Goal: Task Accomplishment & Management: Manage account settings

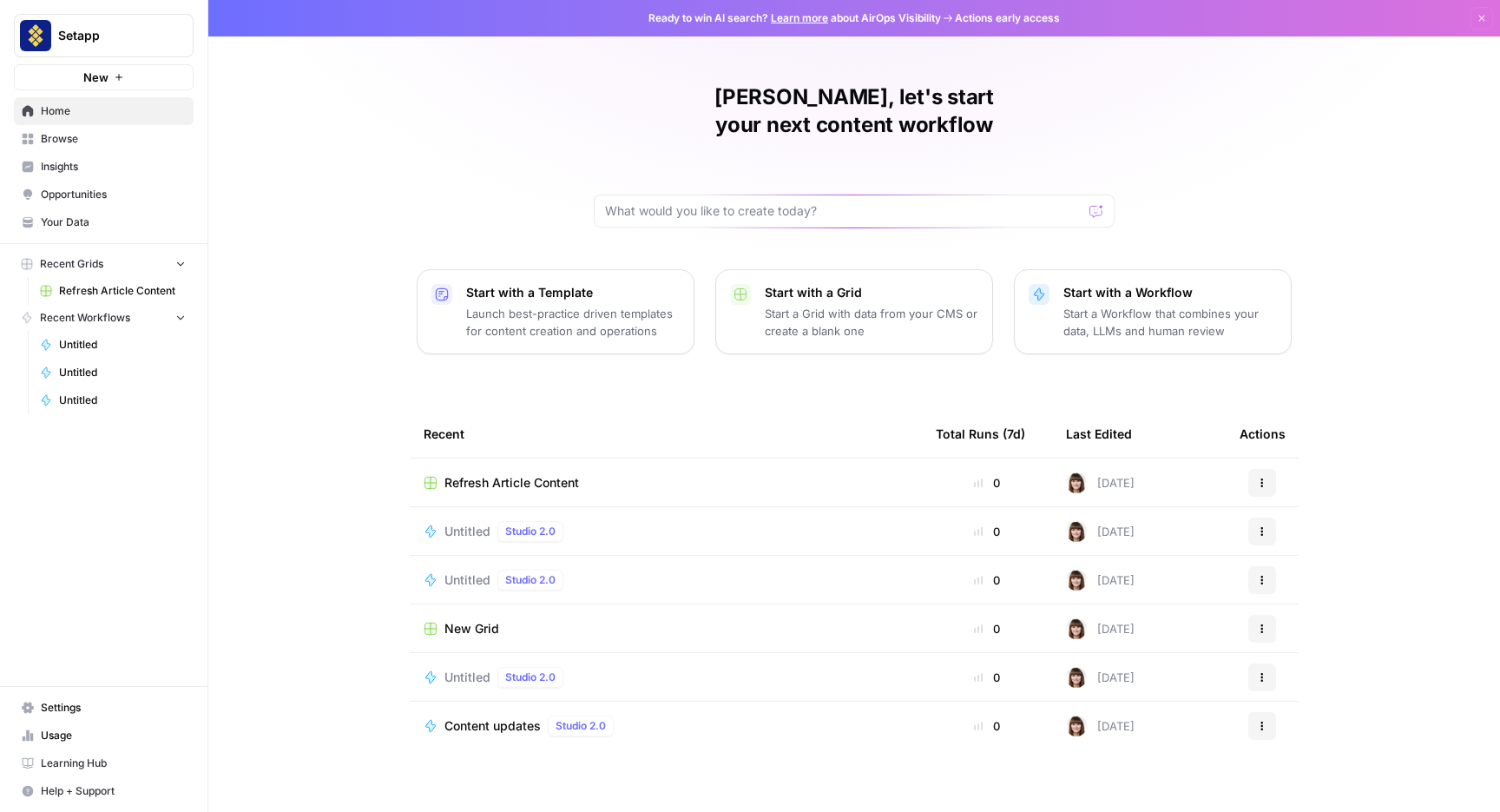
click at [55, 224] on span "Your Data" at bounding box center [113, 223] width 145 height 16
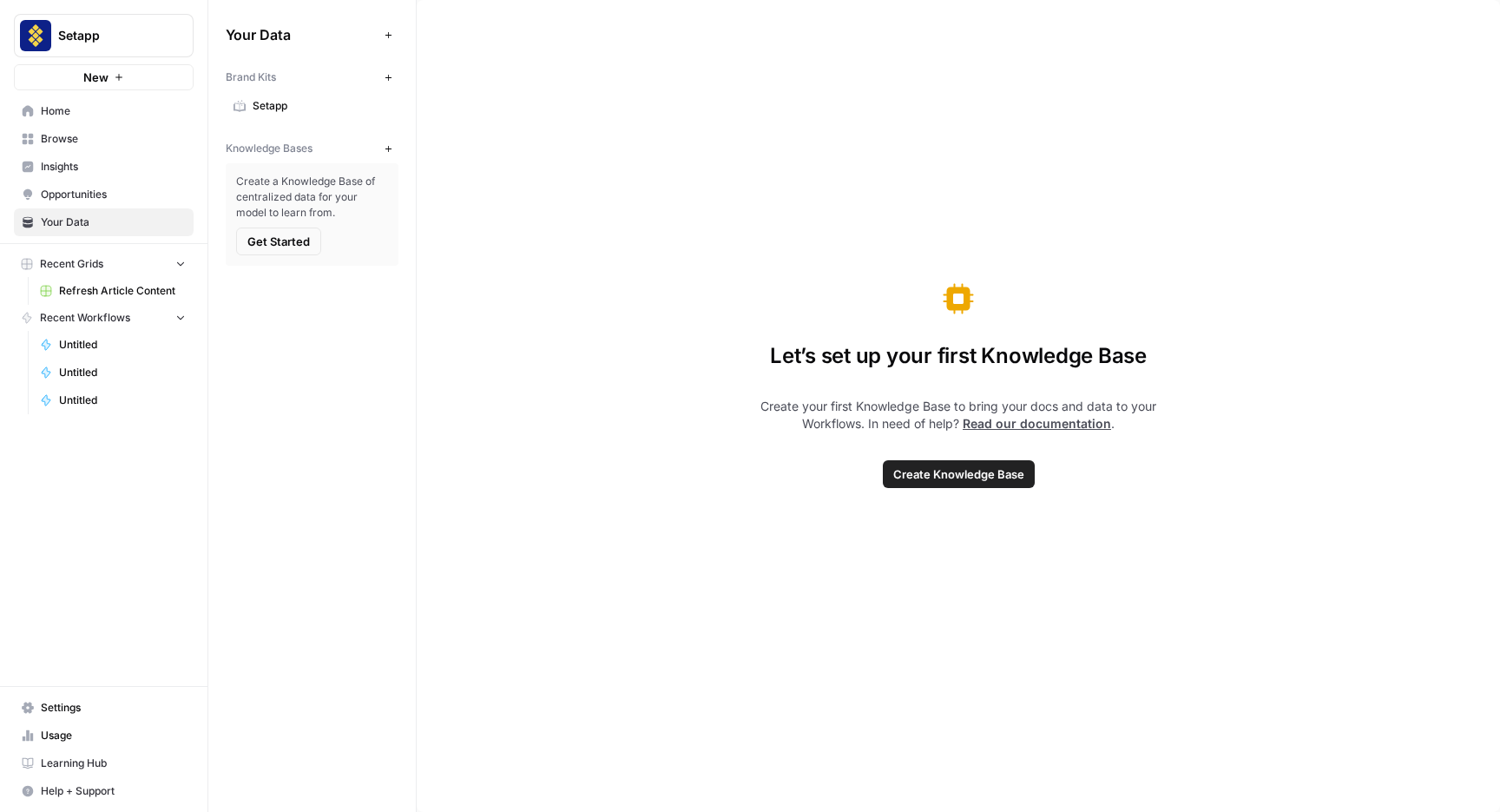
click at [78, 740] on span "Usage" at bounding box center [113, 735] width 145 height 16
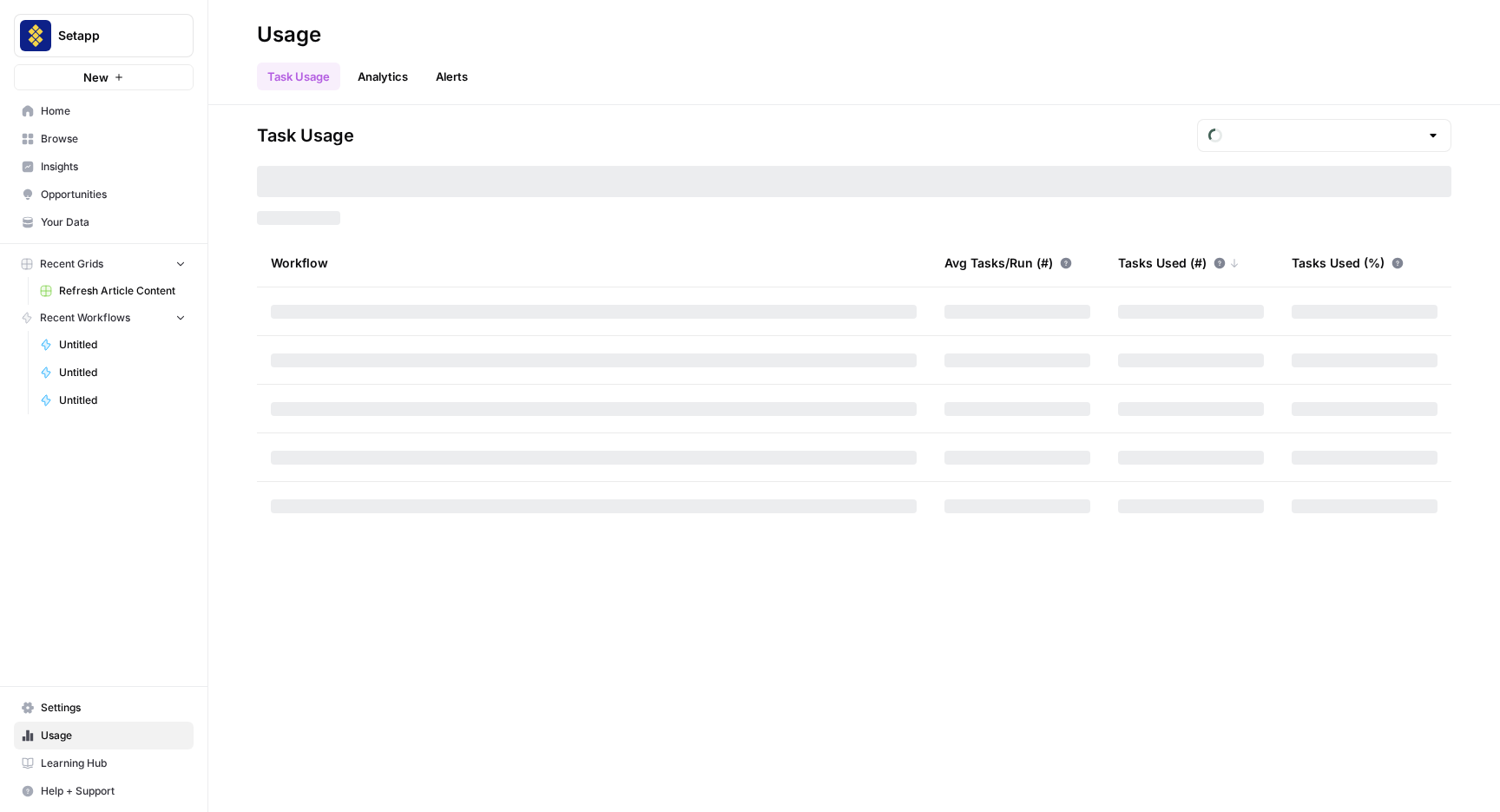
type input "September Included Tasks"
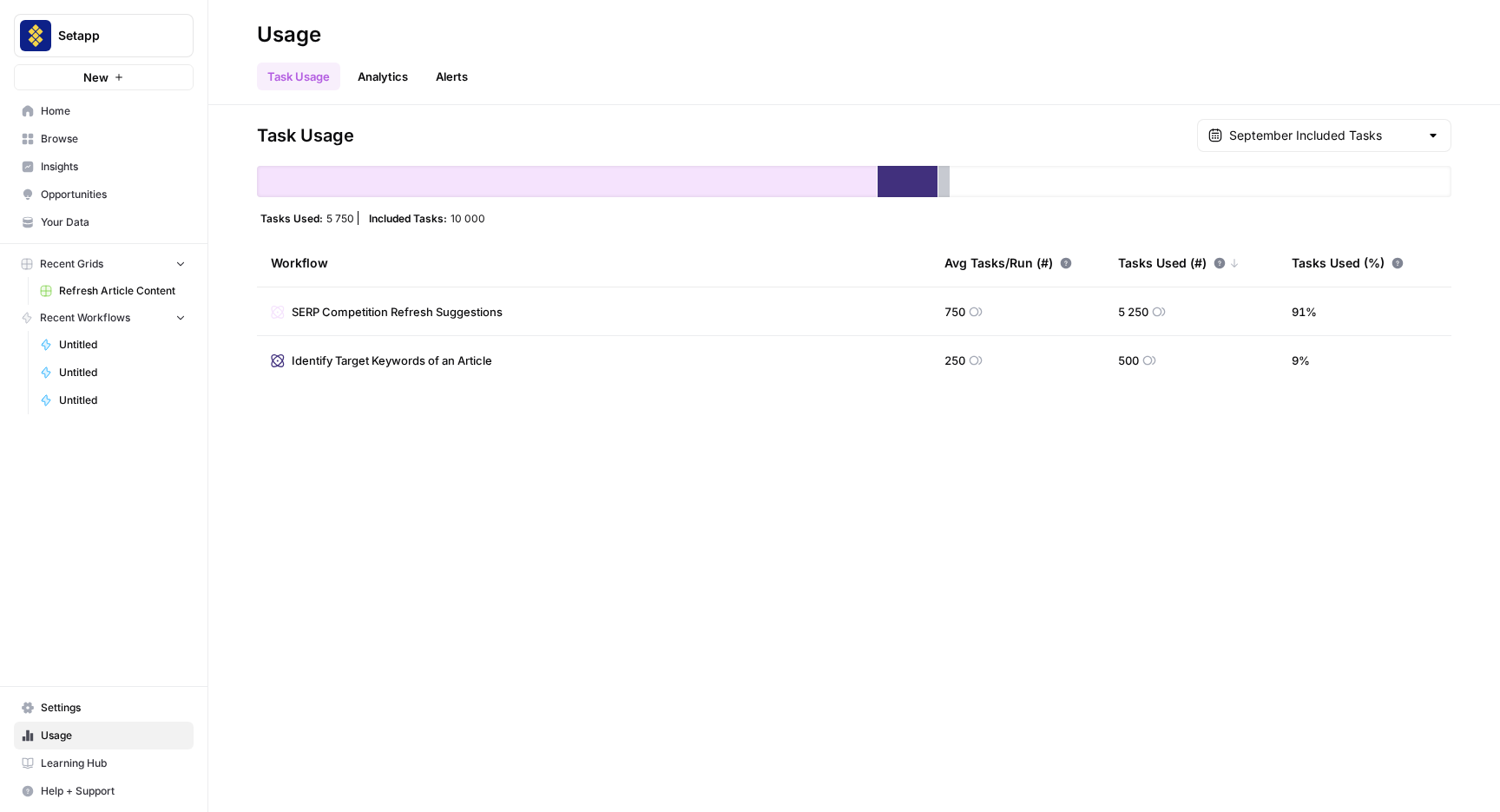
click at [418, 85] on link "Analytics" at bounding box center [383, 77] width 72 height 28
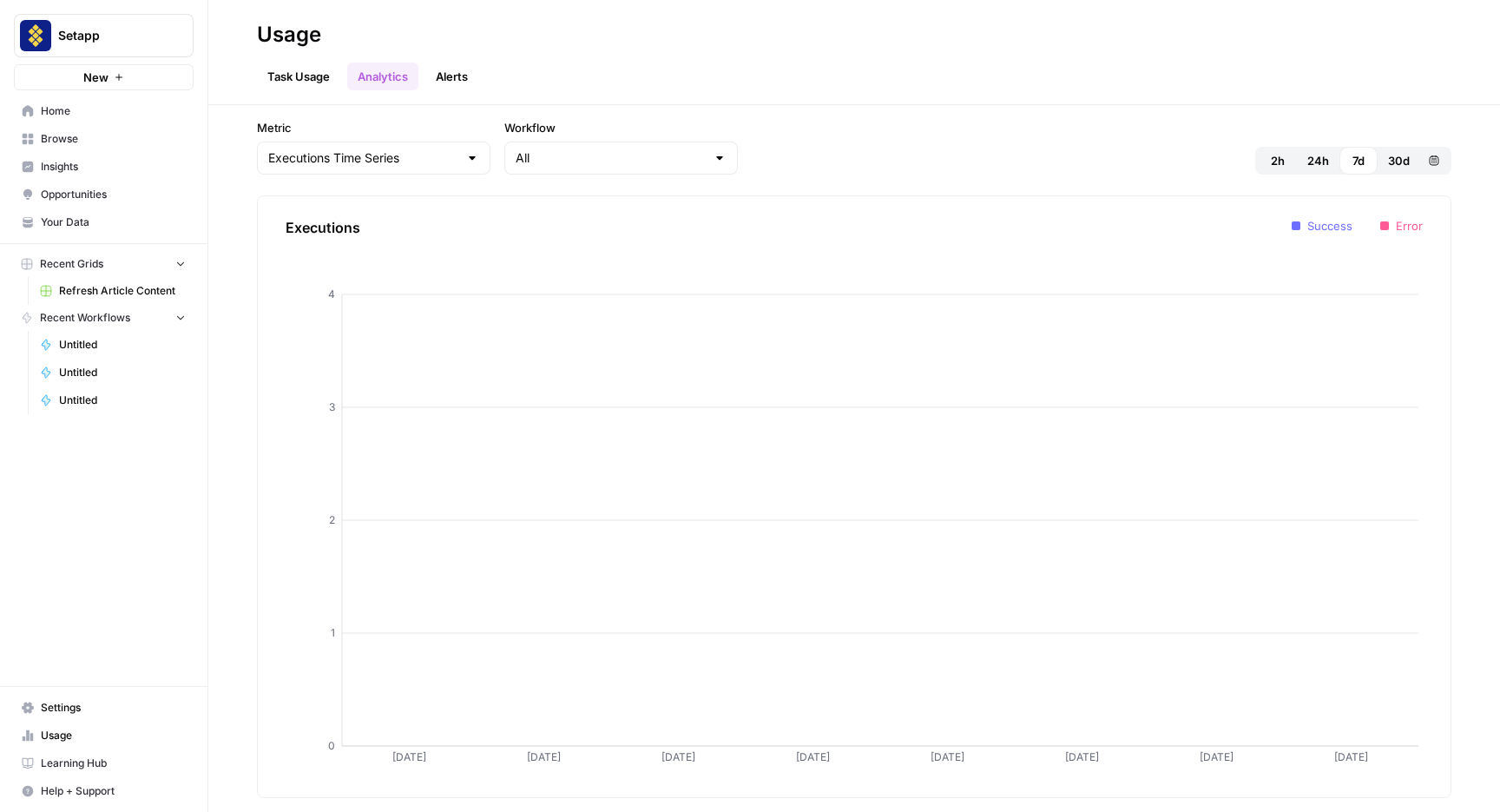
click at [456, 81] on button "Alerts" at bounding box center [451, 77] width 53 height 28
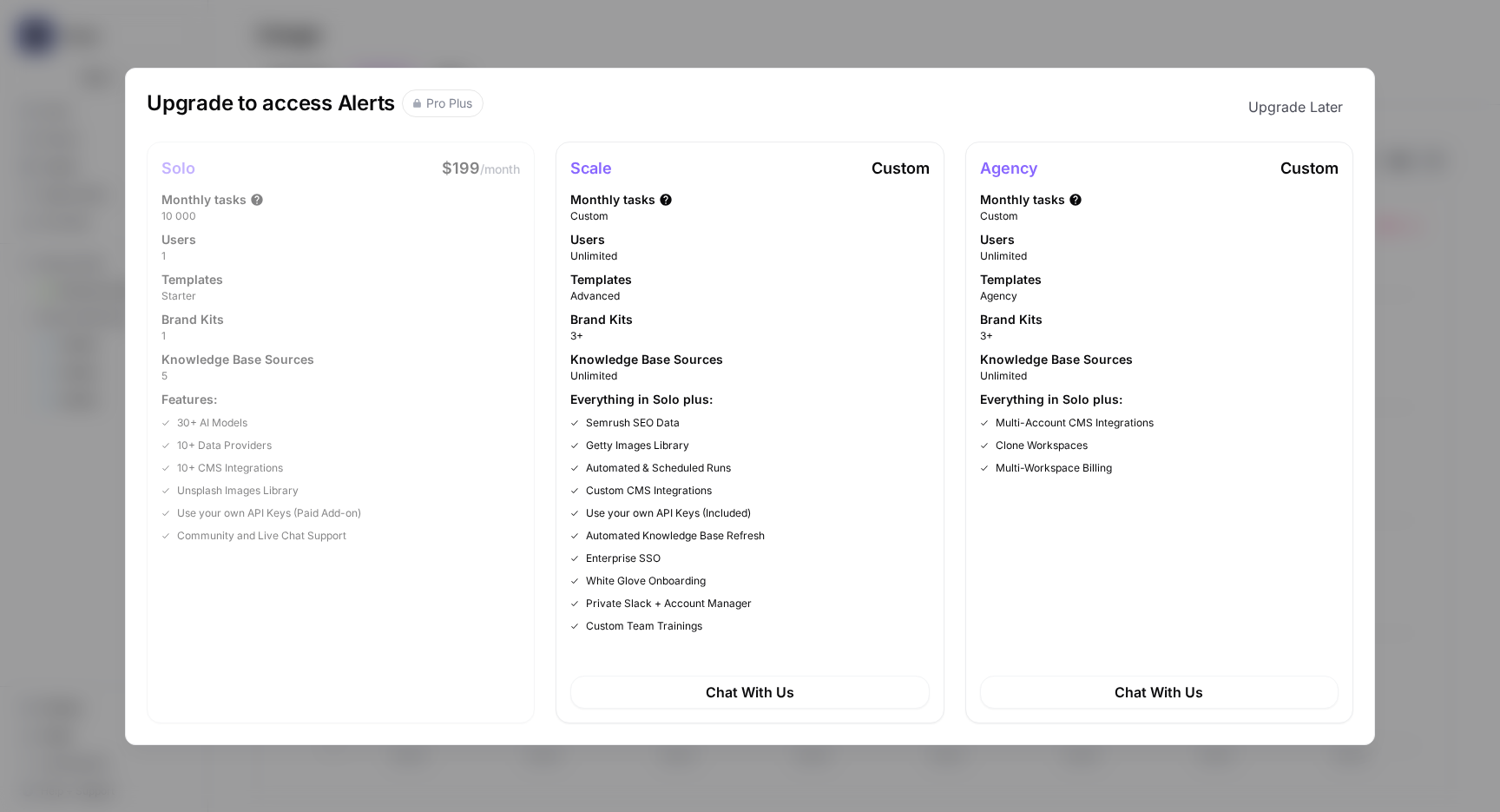
click at [1420, 220] on div "Upgrade to access Alerts Pro Plus Upgrade Later Solo $199 /month Monthly tasks …" at bounding box center [750, 406] width 1500 height 812
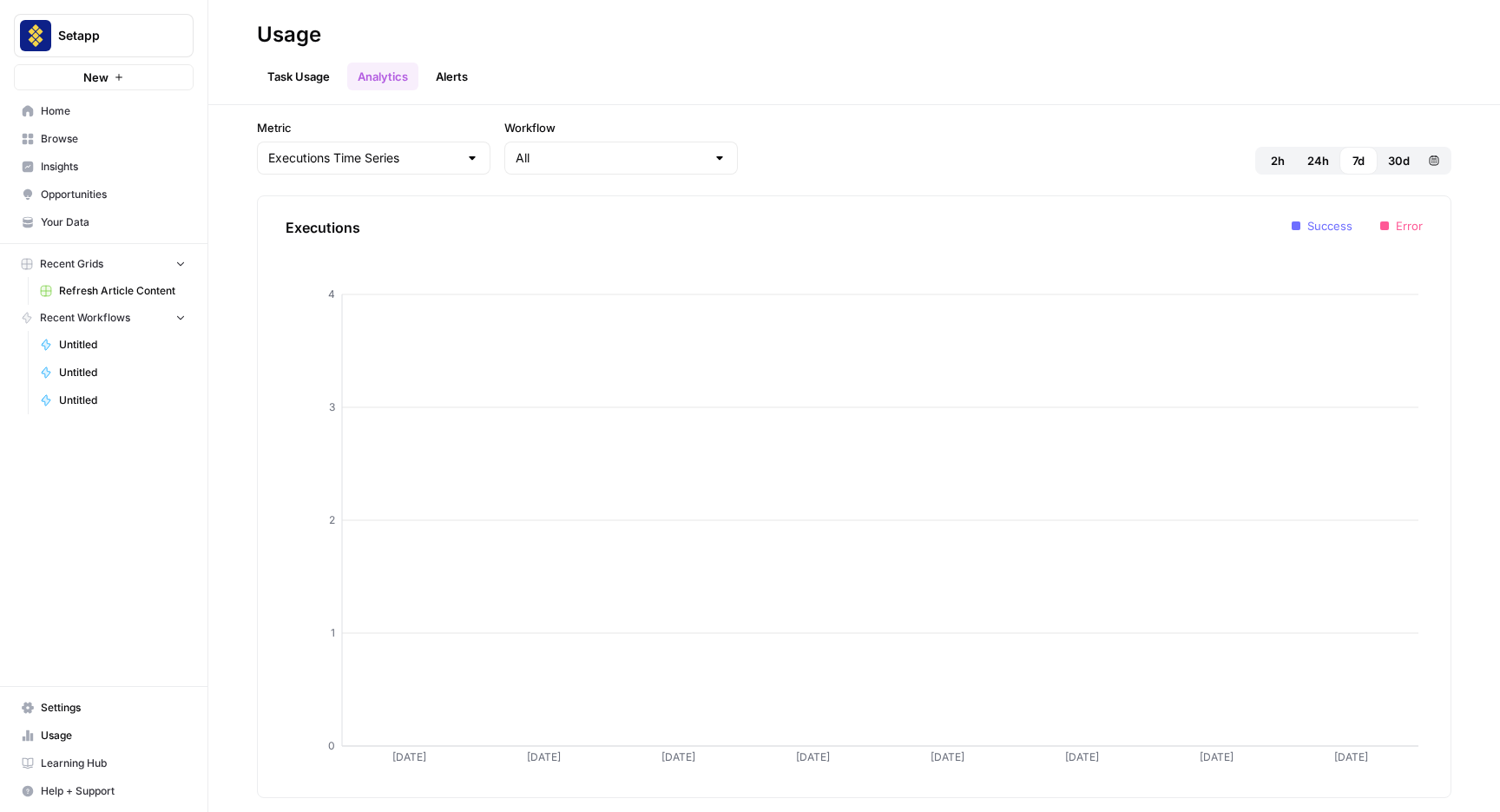
click at [69, 110] on span "Home" at bounding box center [113, 111] width 145 height 16
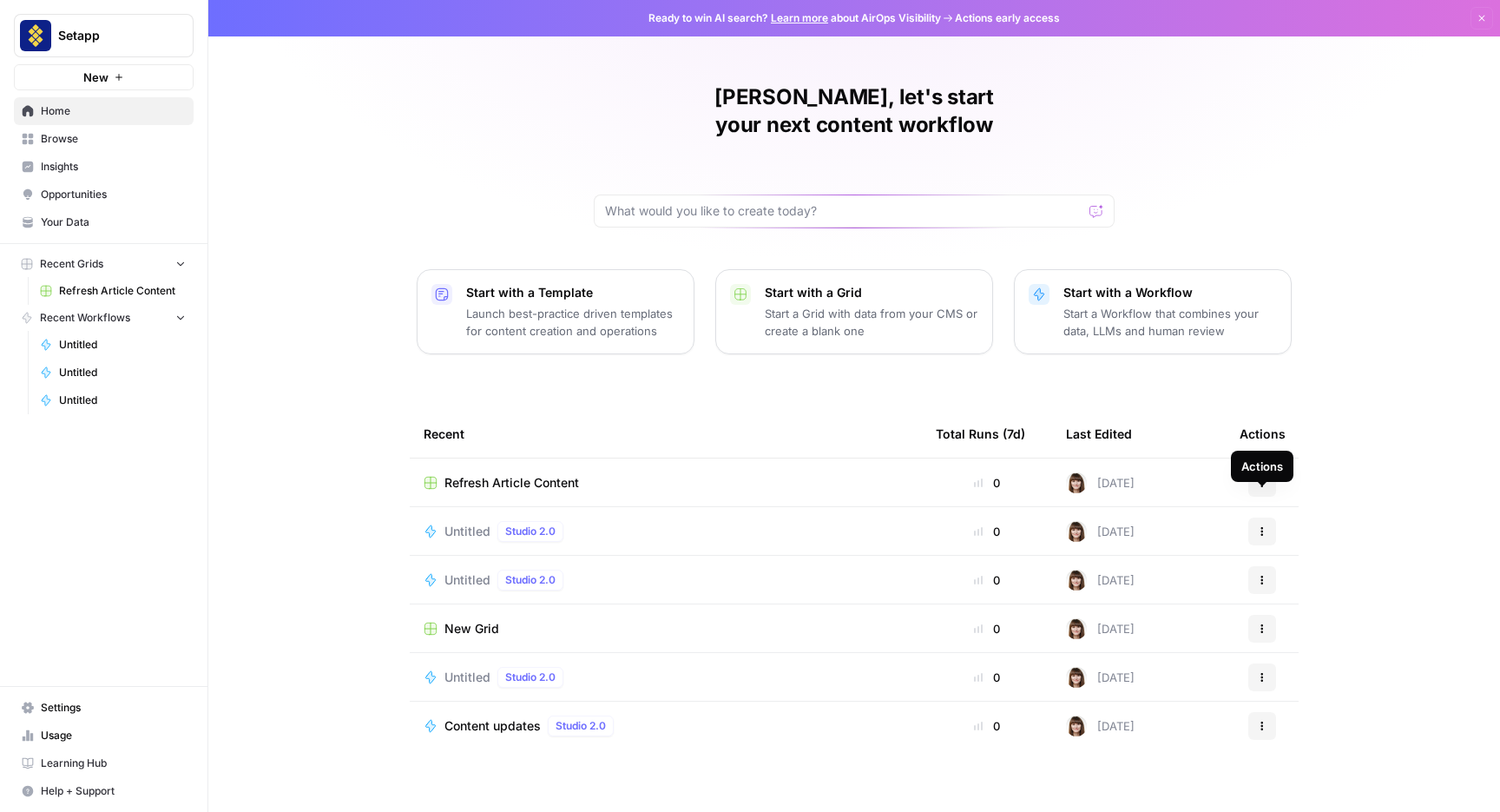
click at [1265, 518] on button "Actions" at bounding box center [1262, 532] width 28 height 28
click at [1292, 574] on span "Delete" at bounding box center [1352, 582] width 139 height 17
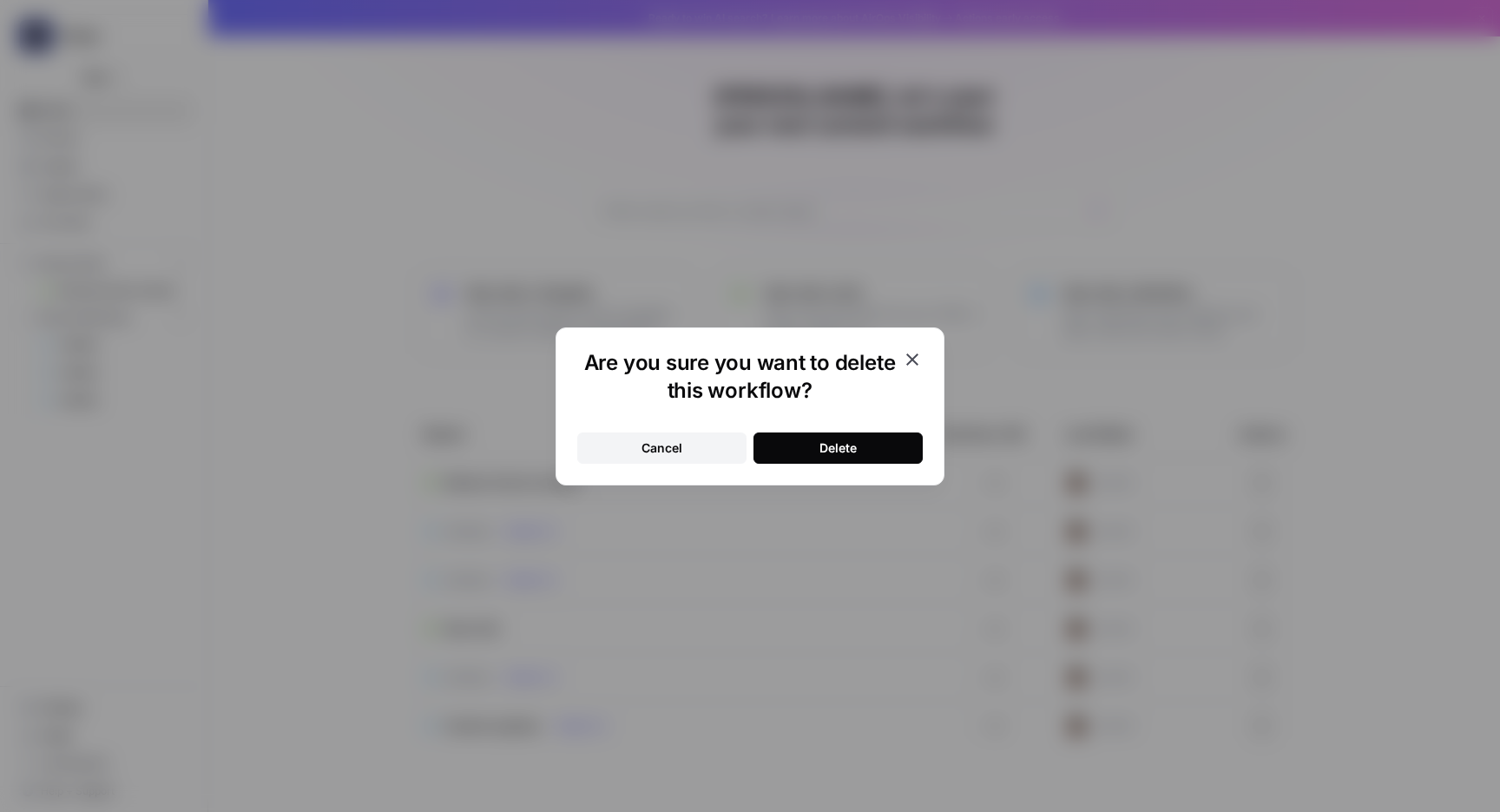
click at [901, 433] on button "Delete" at bounding box center [838, 447] width 169 height 31
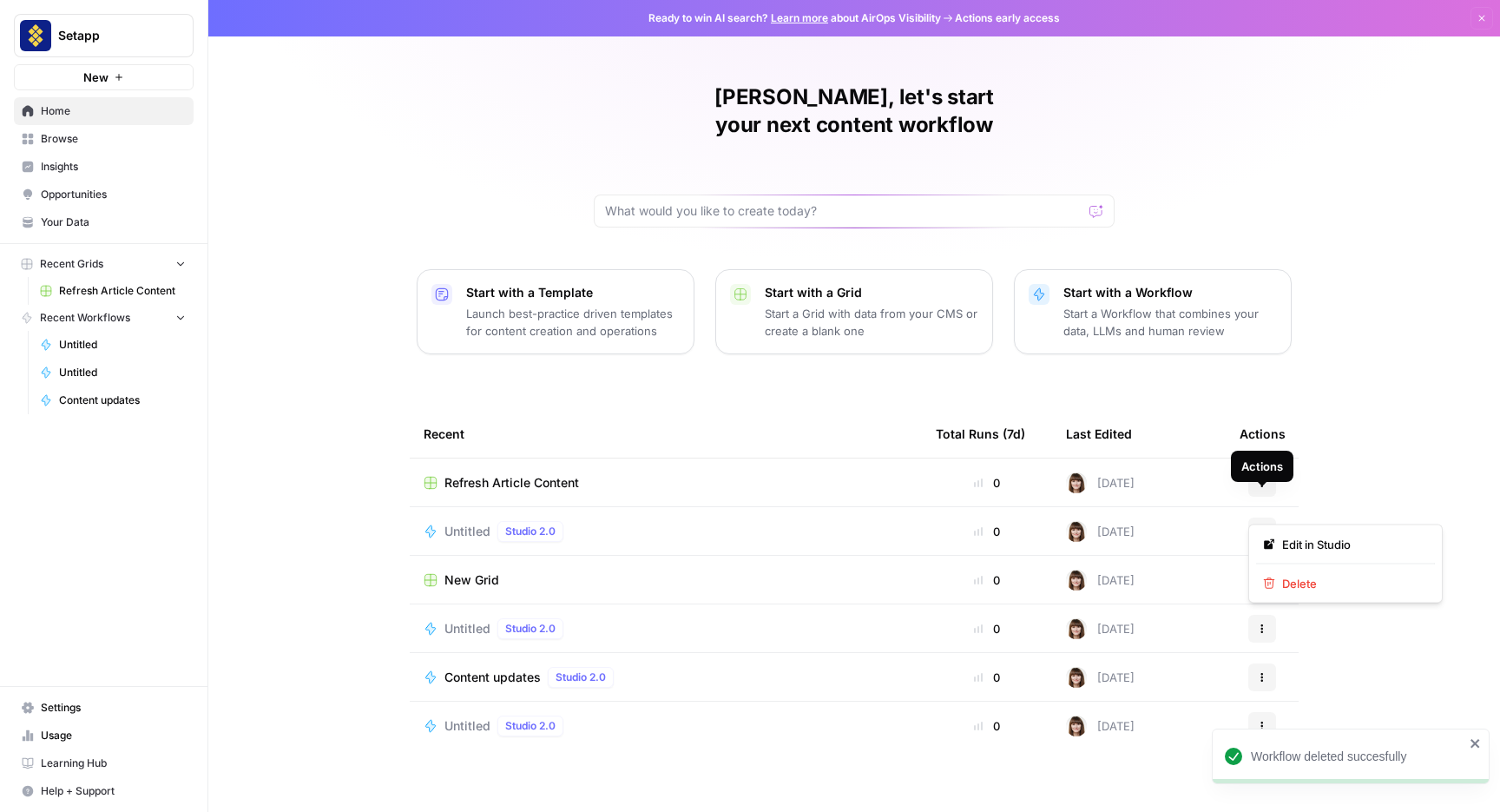
click at [1266, 518] on button "Actions" at bounding box center [1262, 532] width 28 height 28
click at [1288, 581] on span "Delete" at bounding box center [1352, 582] width 139 height 17
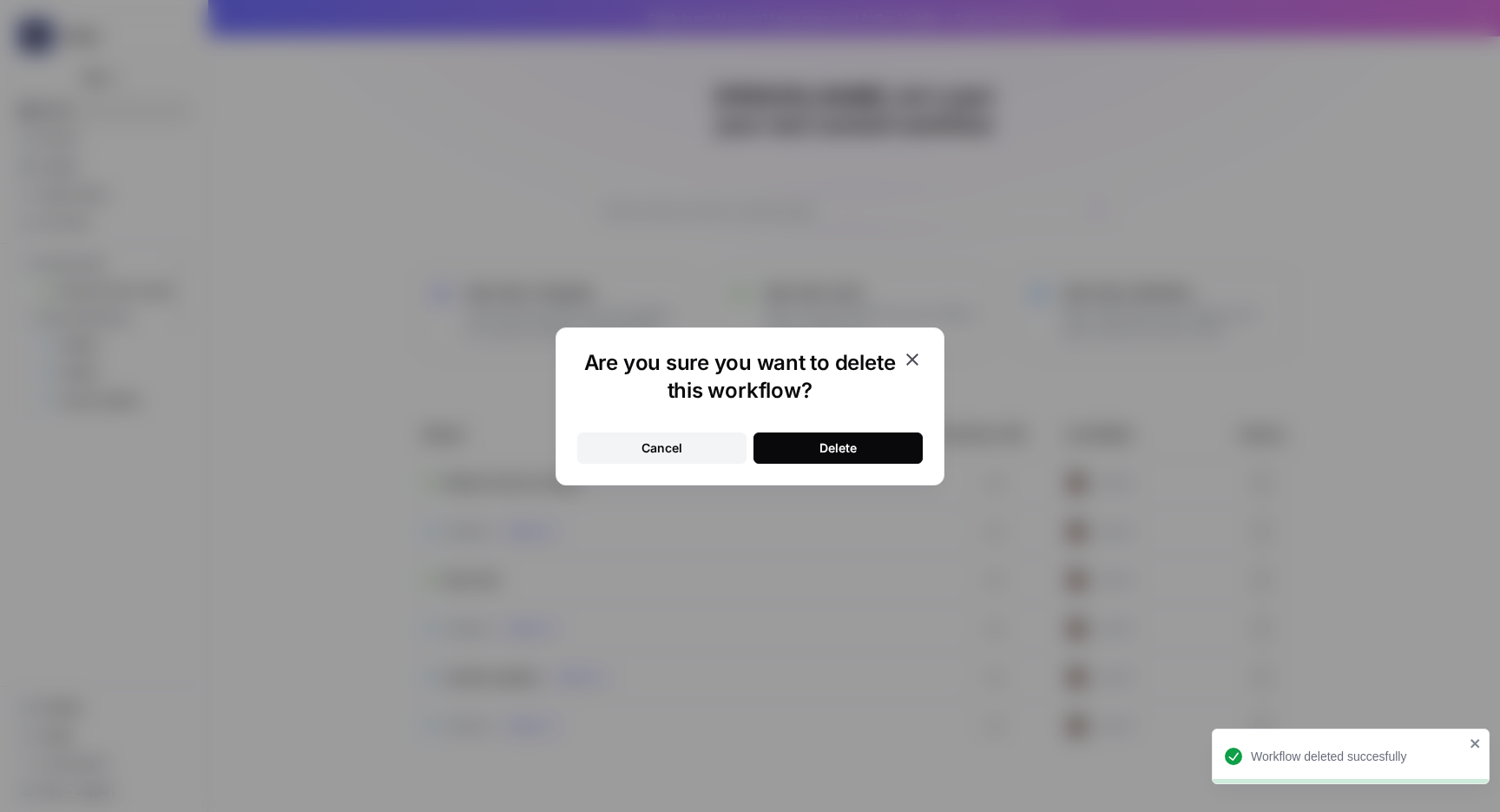
click at [914, 435] on button "Delete" at bounding box center [838, 447] width 169 height 31
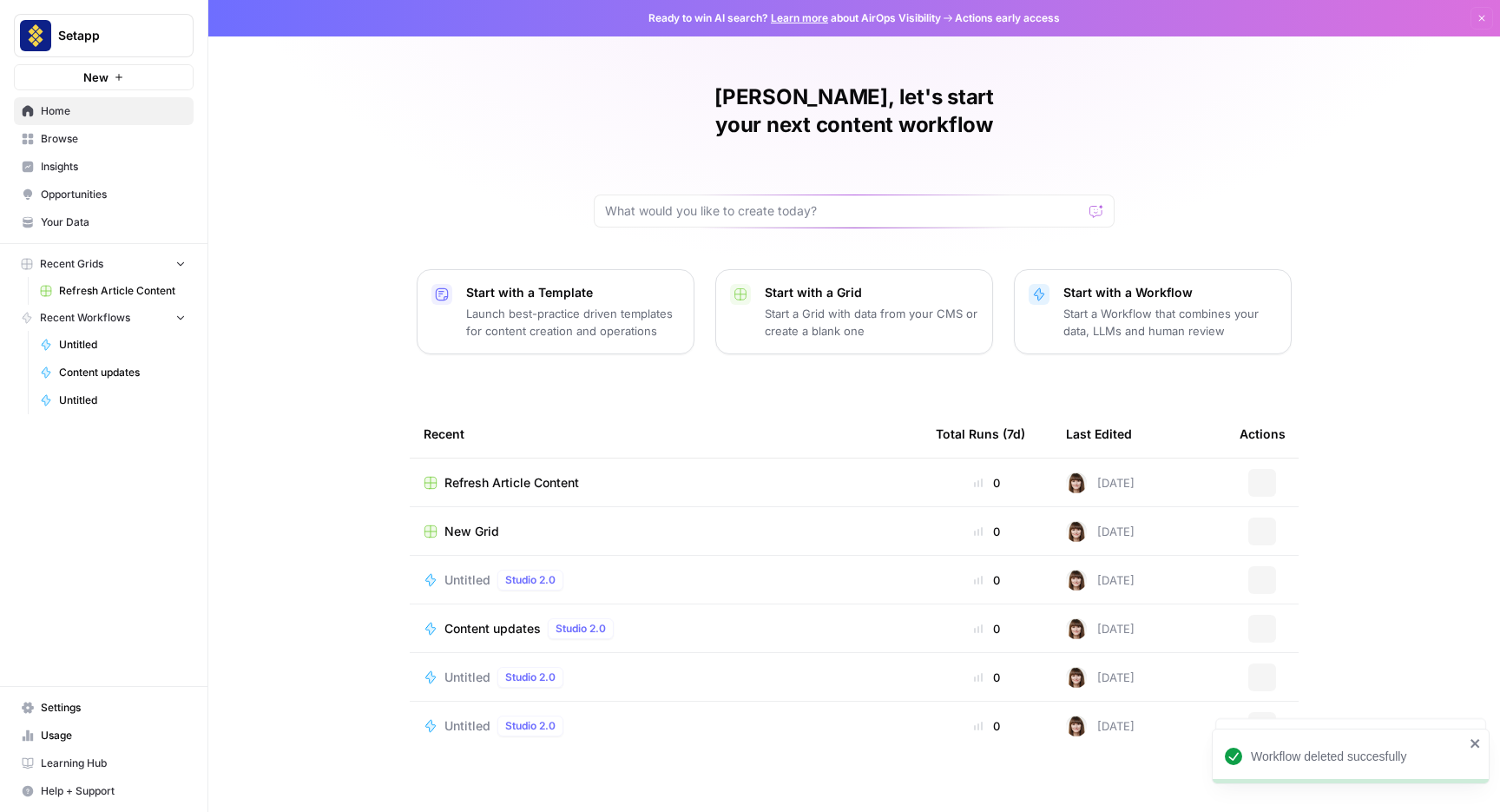
click at [1271, 518] on button "Actions" at bounding box center [1262, 532] width 28 height 28
click at [1288, 589] on span "Delete" at bounding box center [1352, 582] width 139 height 17
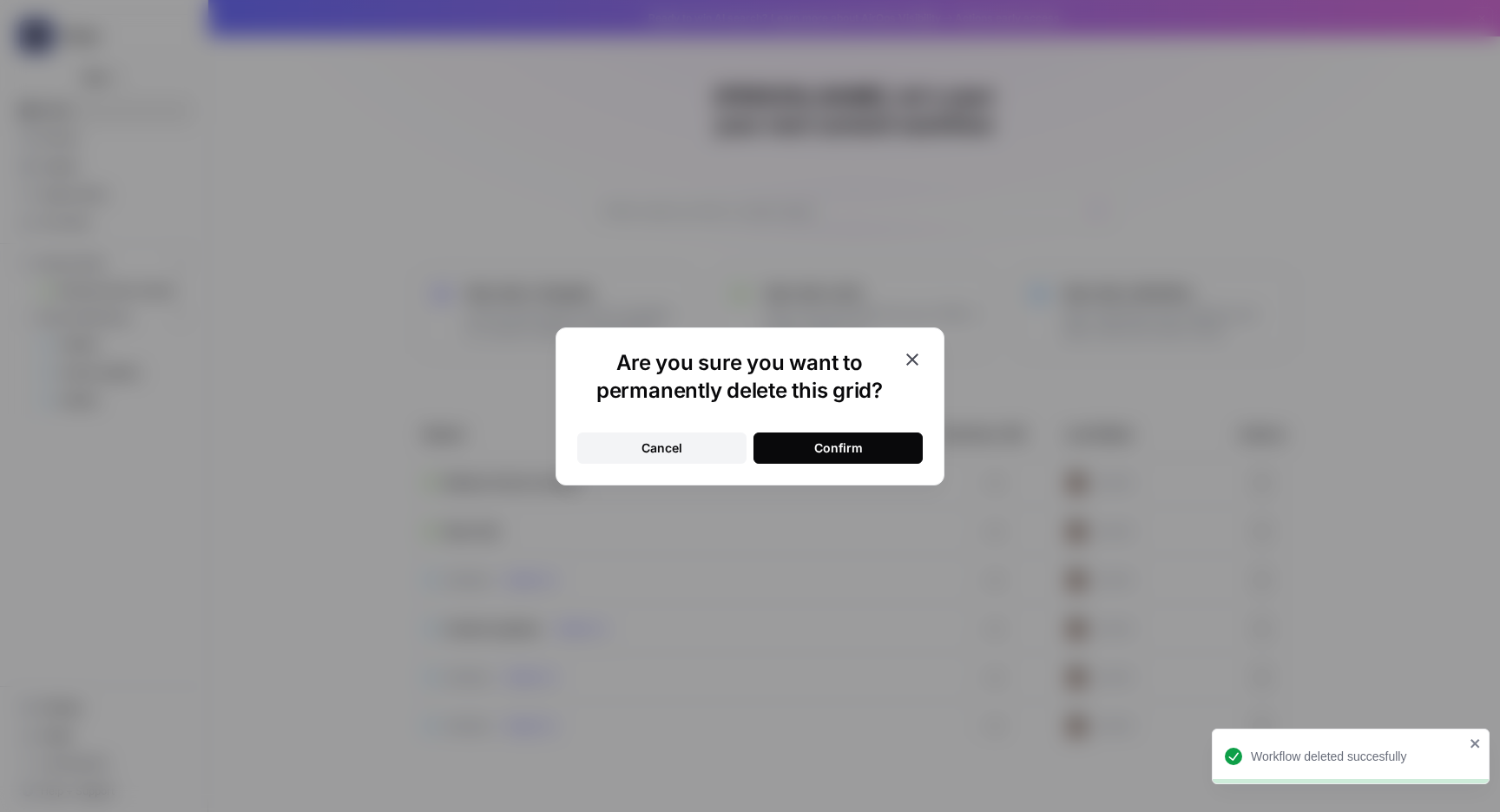
click at [895, 442] on button "Confirm" at bounding box center [838, 447] width 169 height 31
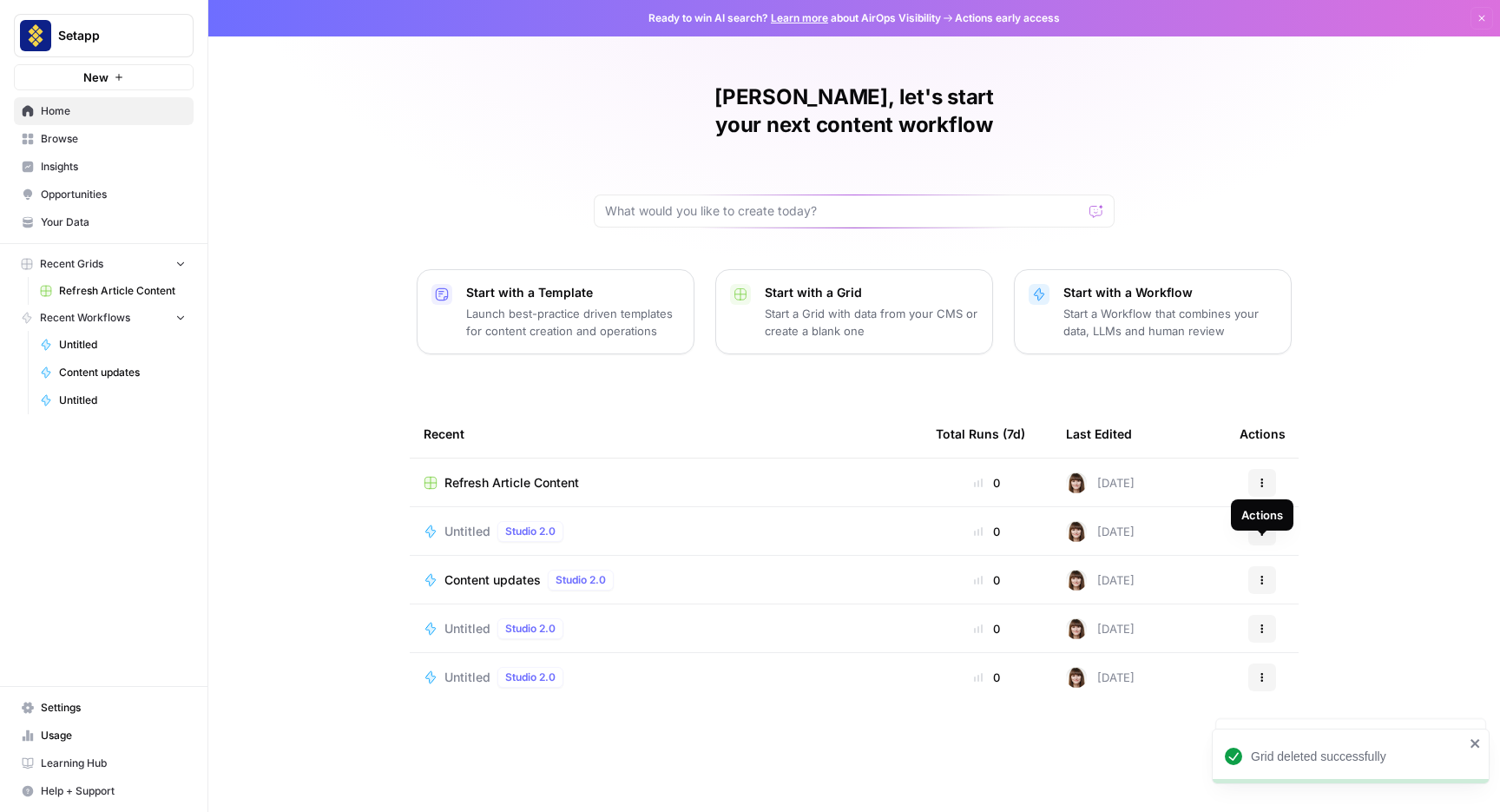
click at [1266, 511] on div "Actions" at bounding box center [1262, 514] width 42 height 17
click at [1260, 526] on icon "button" at bounding box center [1262, 531] width 10 height 10
click at [1295, 582] on span "Delete" at bounding box center [1352, 582] width 139 height 17
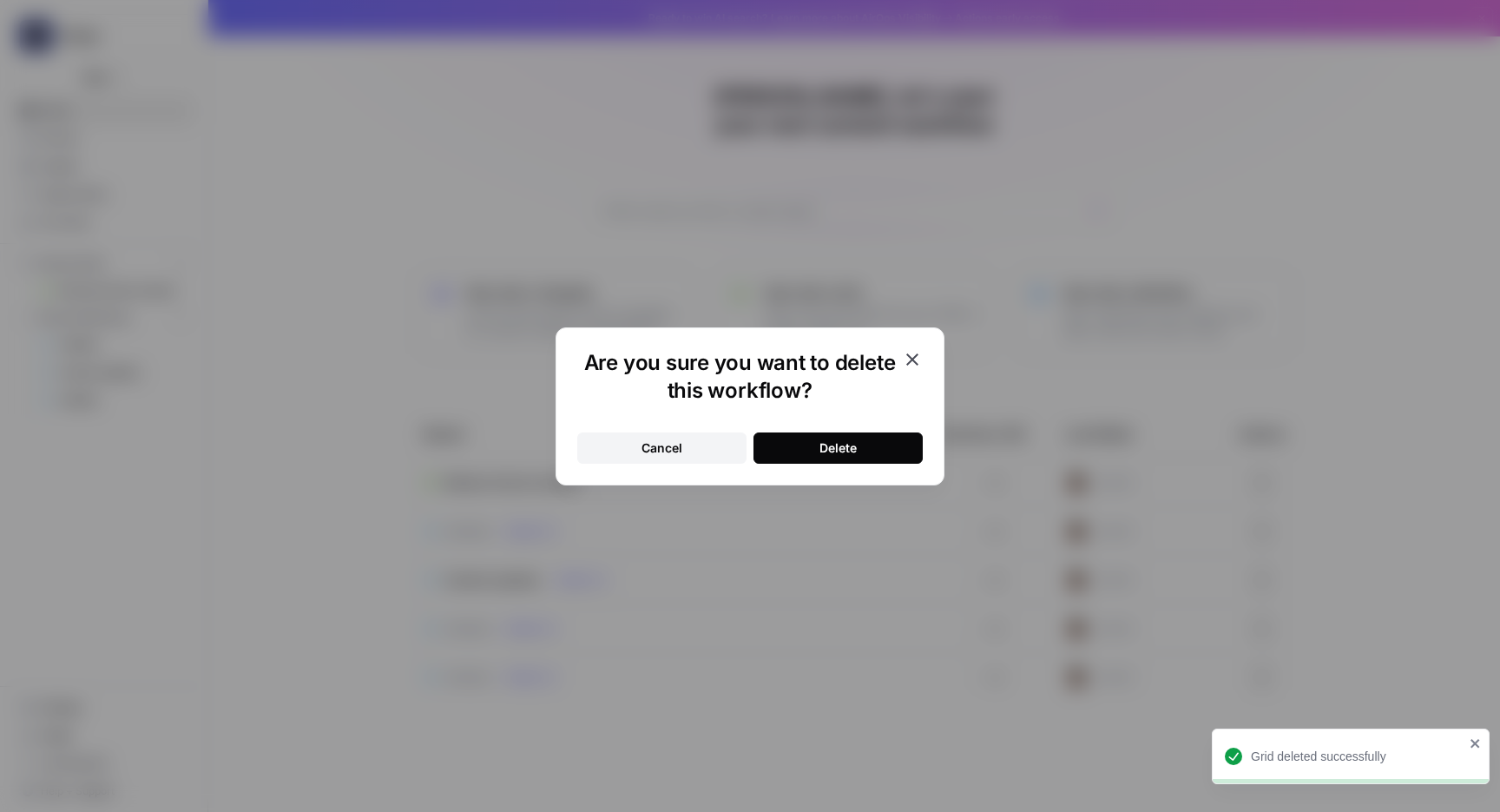
click at [889, 445] on button "Delete" at bounding box center [838, 447] width 169 height 31
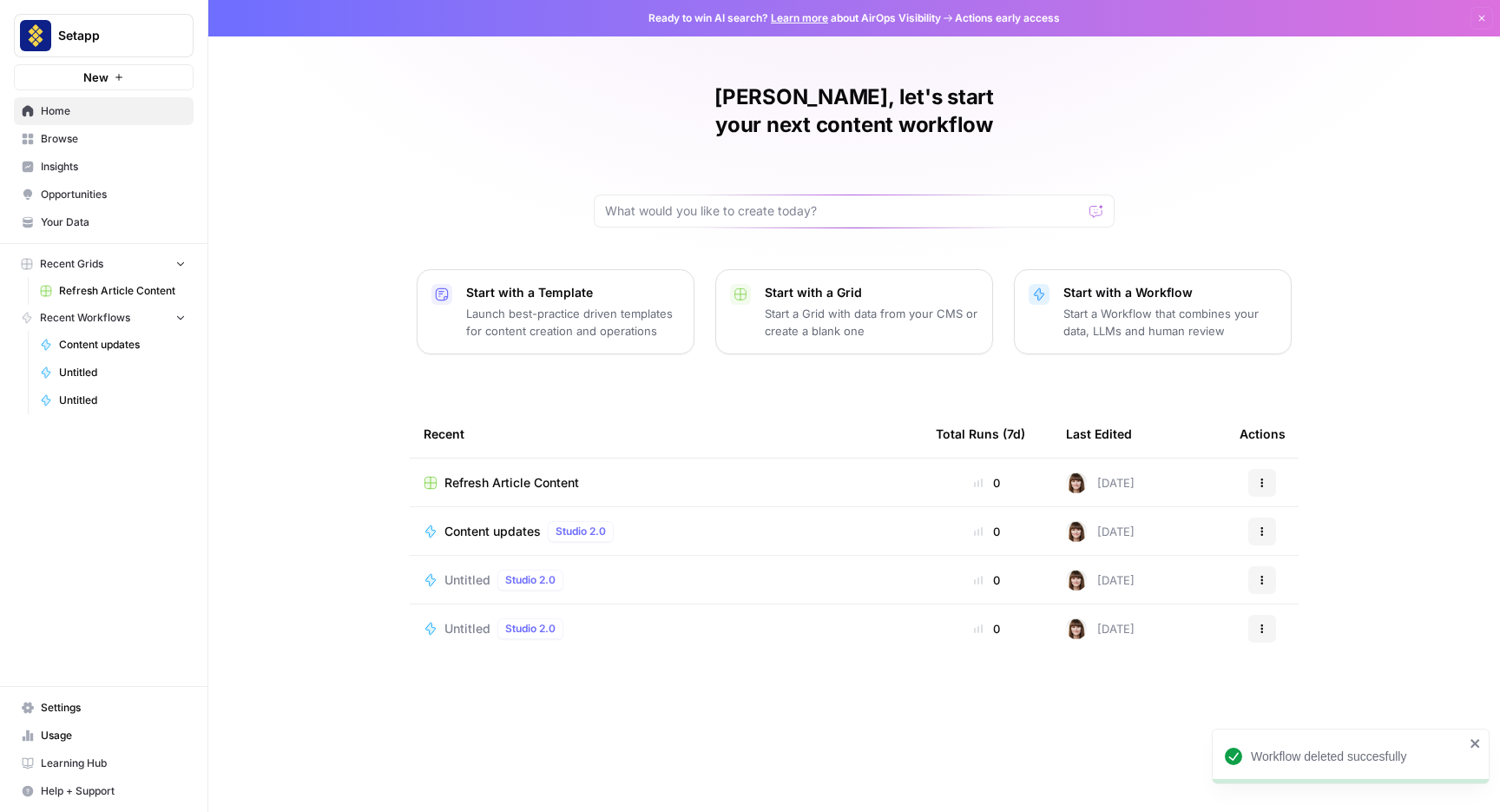
click at [1267, 518] on button "Actions" at bounding box center [1262, 532] width 28 height 28
click at [1292, 571] on button "Delete" at bounding box center [1346, 583] width 179 height 24
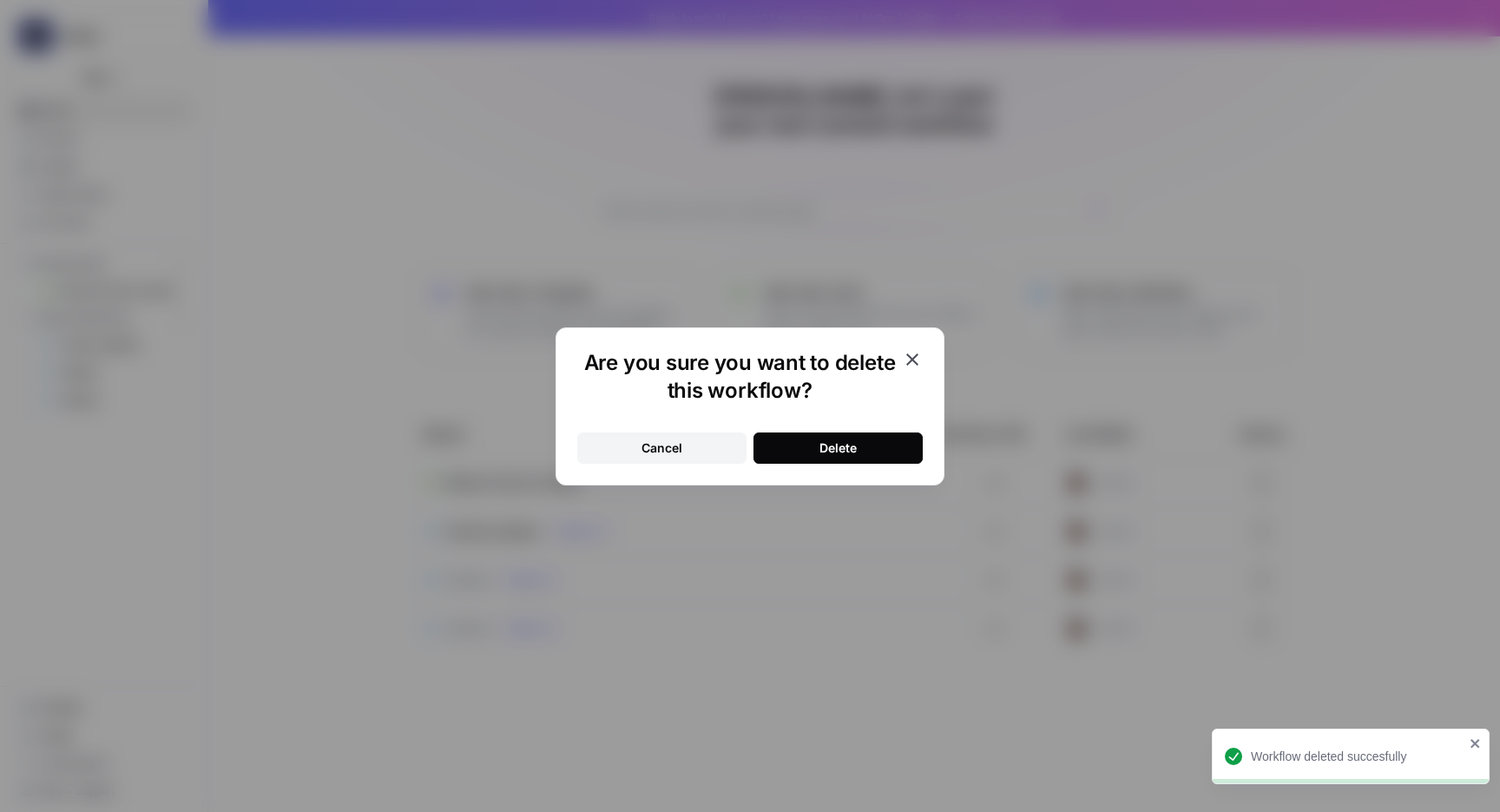
click at [862, 453] on button "Delete" at bounding box center [838, 447] width 169 height 31
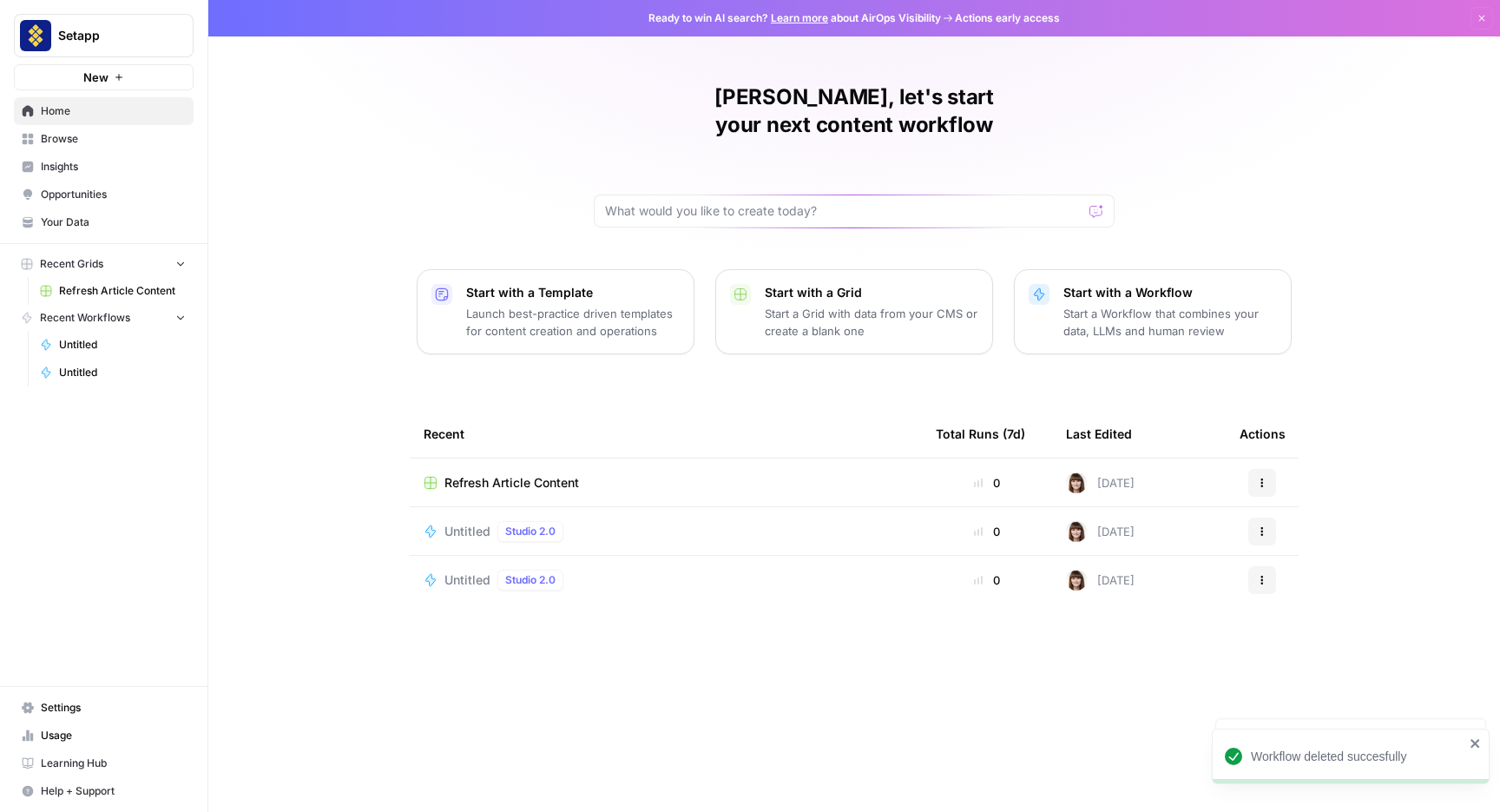
click at [1264, 526] on icon "button" at bounding box center [1262, 531] width 10 height 10
click at [1289, 586] on span "Delete" at bounding box center [1352, 582] width 139 height 17
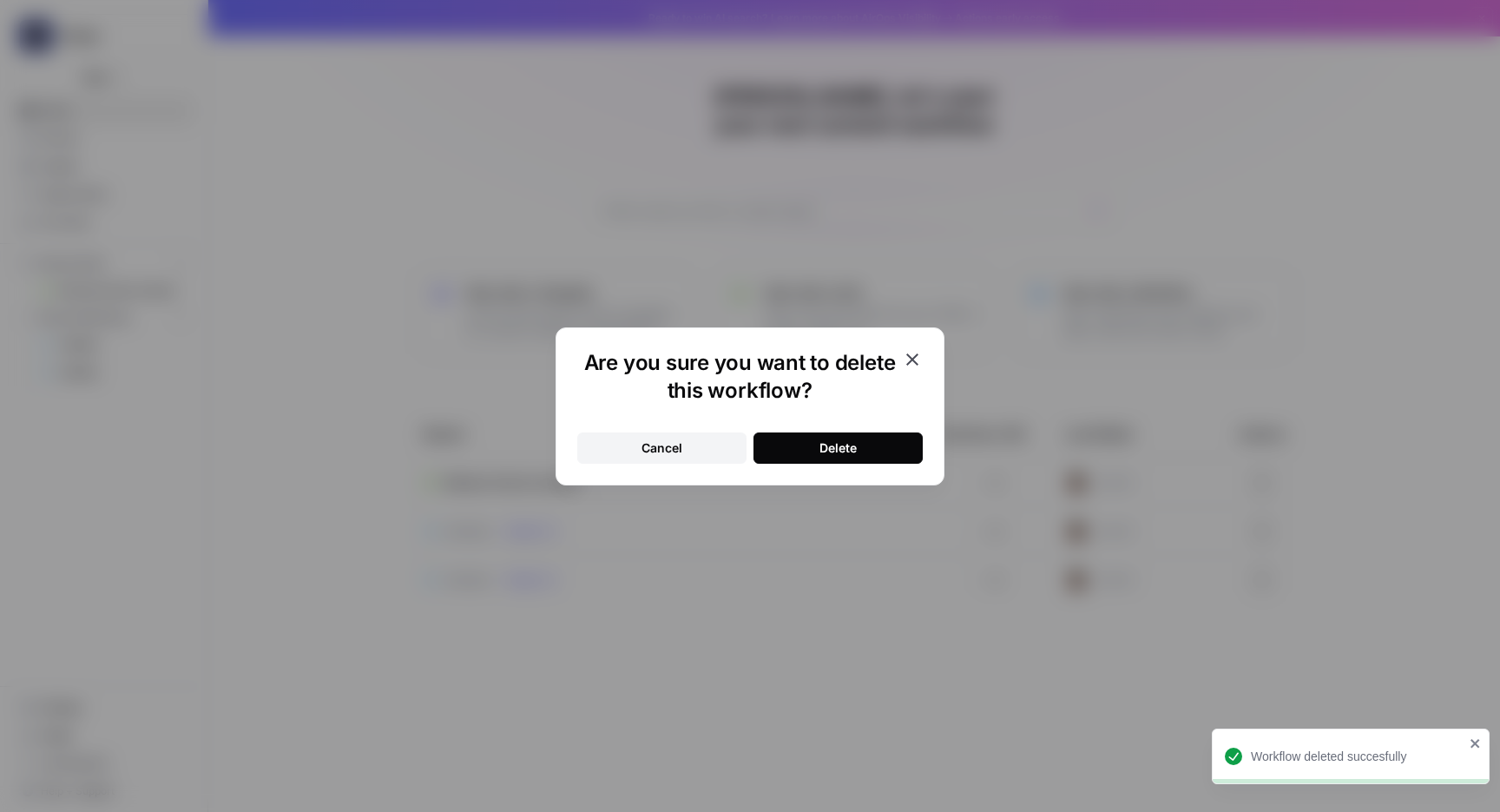
click at [872, 449] on button "Delete" at bounding box center [838, 447] width 169 height 31
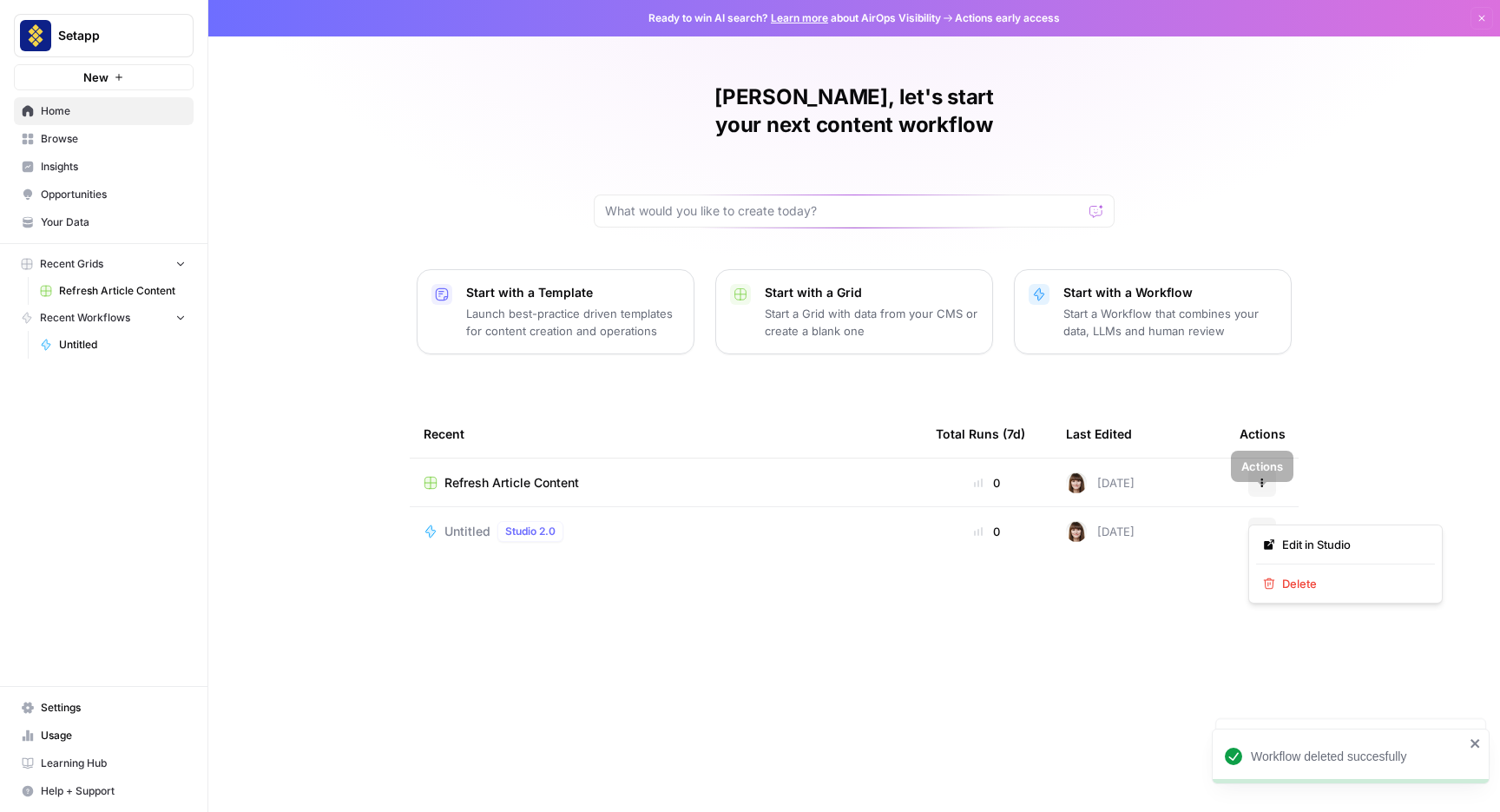
click at [1265, 526] on icon "button" at bounding box center [1262, 531] width 10 height 10
click at [1278, 573] on button "Delete" at bounding box center [1346, 583] width 179 height 24
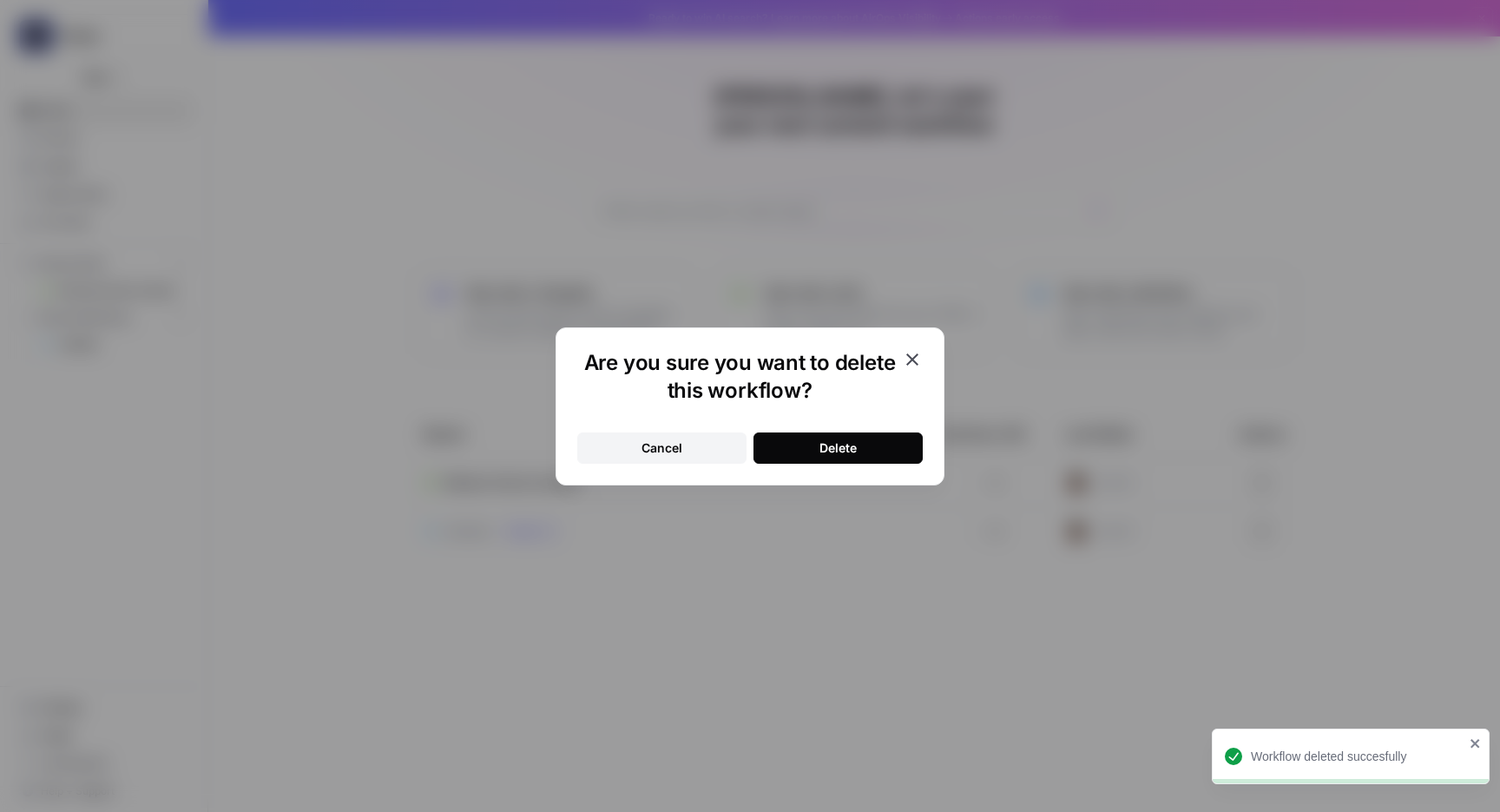
click at [889, 450] on button "Delete" at bounding box center [838, 447] width 169 height 31
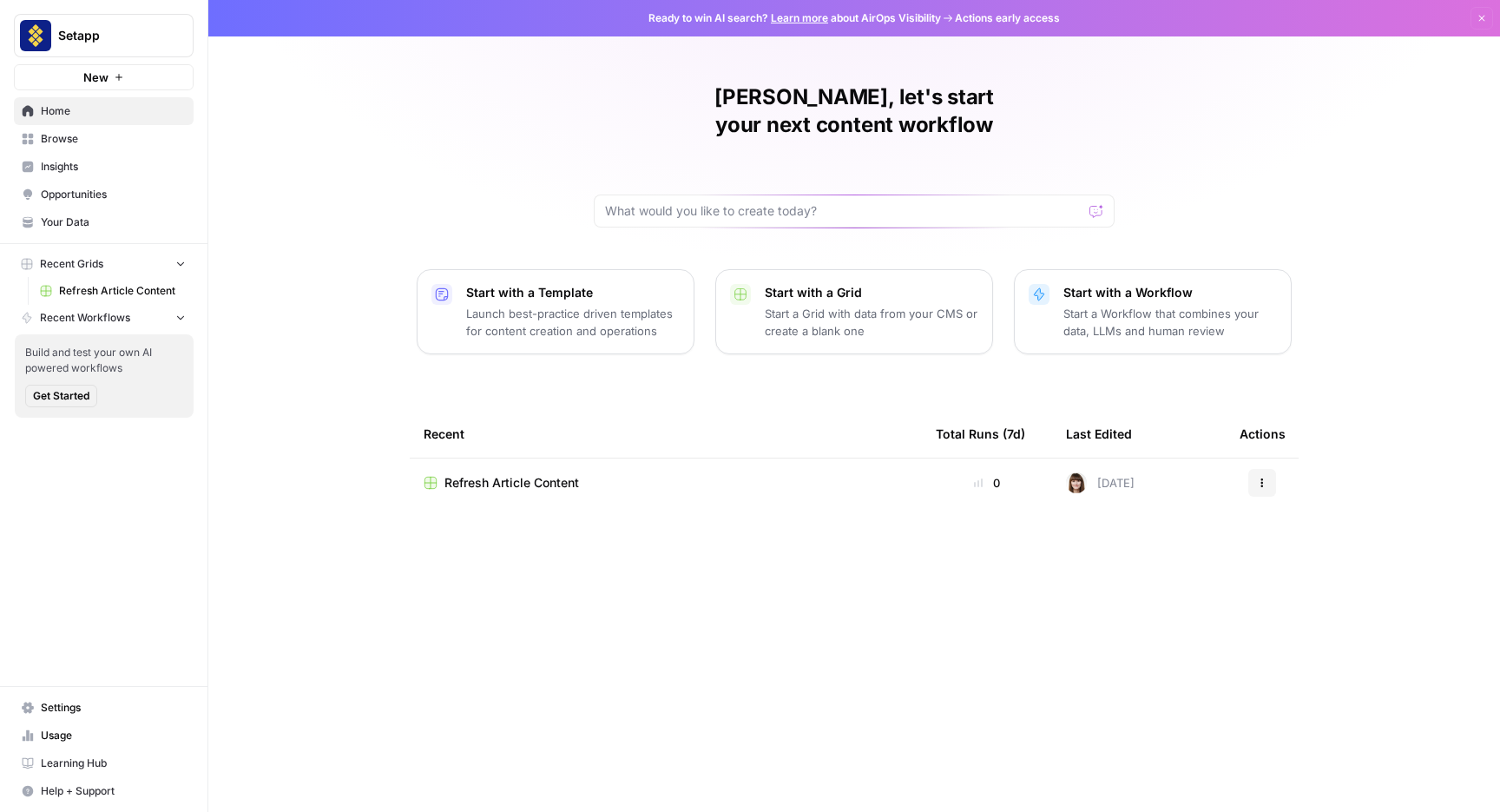
click at [636, 311] on p "Launch best-practice driven templates for content creation and operations" at bounding box center [573, 322] width 214 height 35
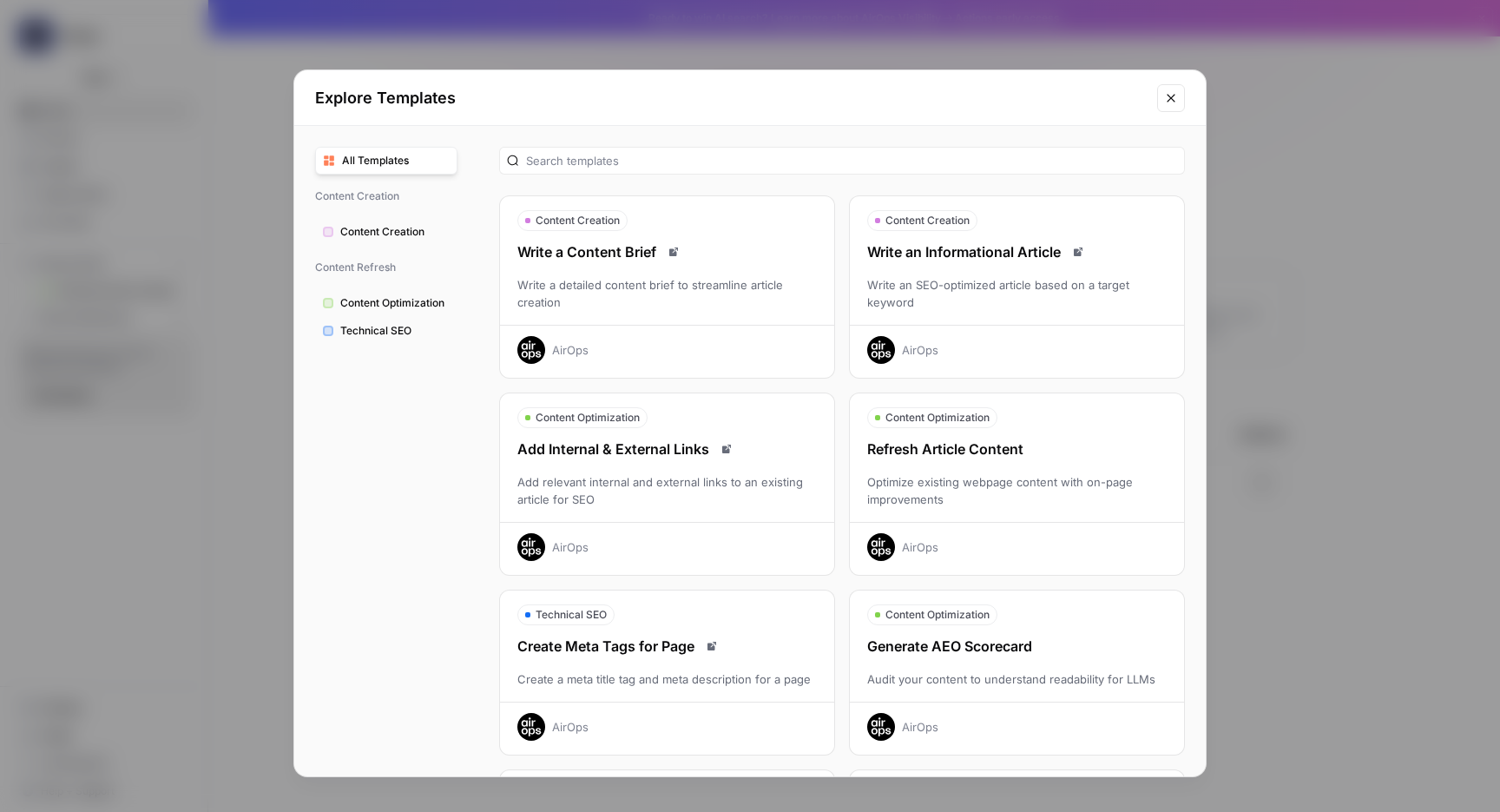
click at [983, 484] on div "Optimize existing webpage content with on-page improvements" at bounding box center [1017, 490] width 334 height 35
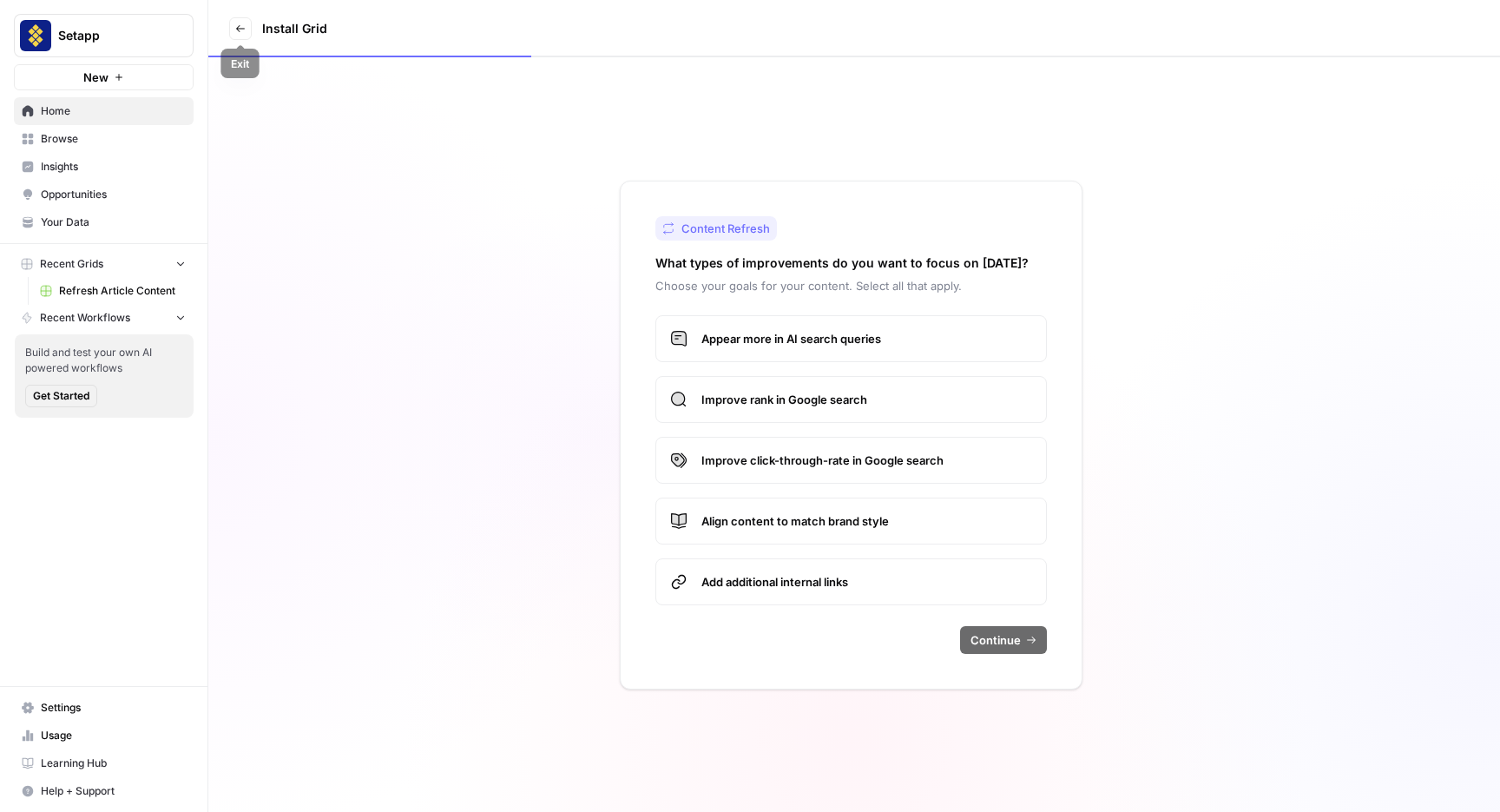
click at [240, 37] on link "Exit" at bounding box center [241, 28] width 23 height 23
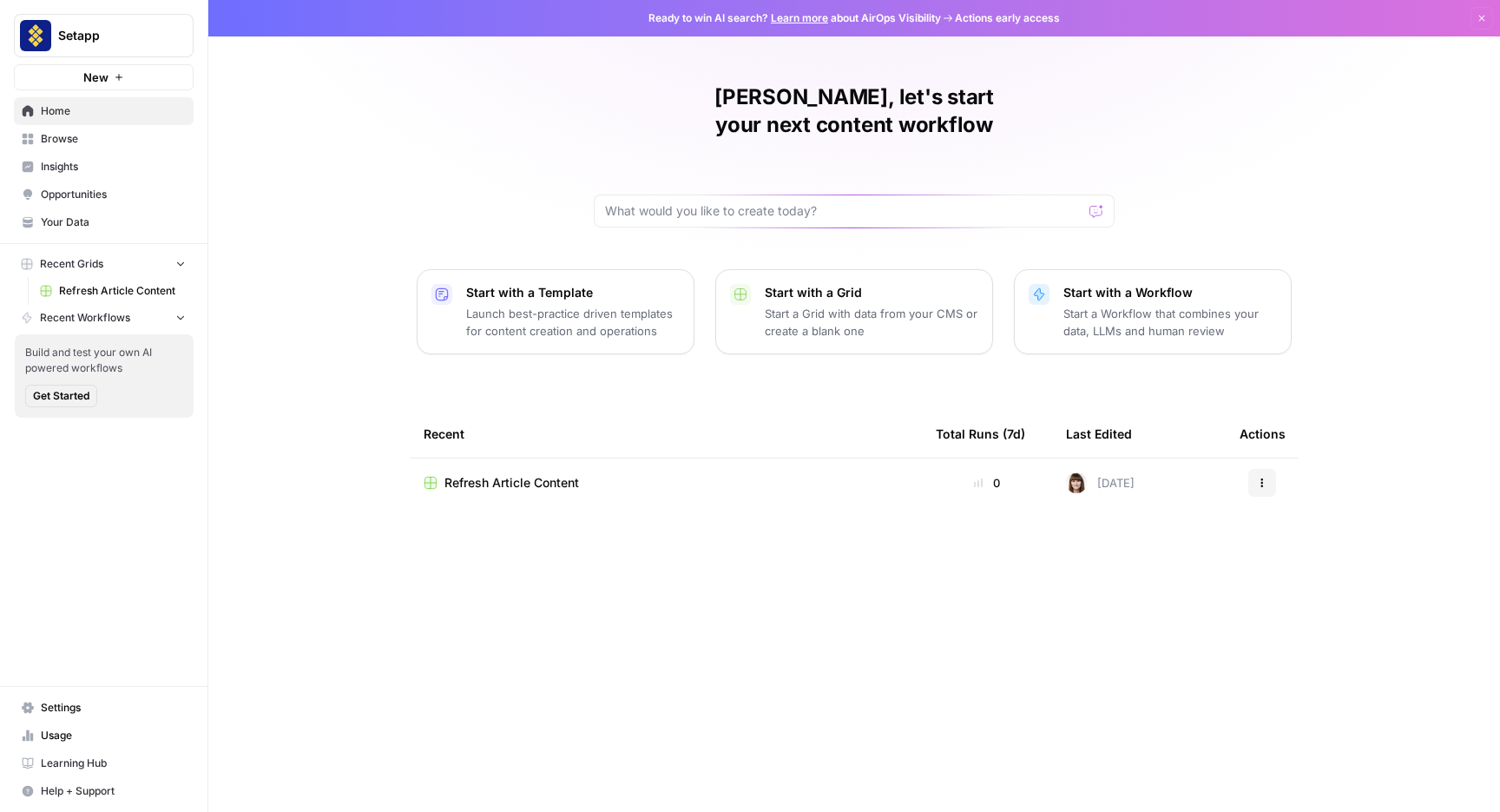
click at [76, 718] on link "Settings" at bounding box center [103, 708] width 180 height 28
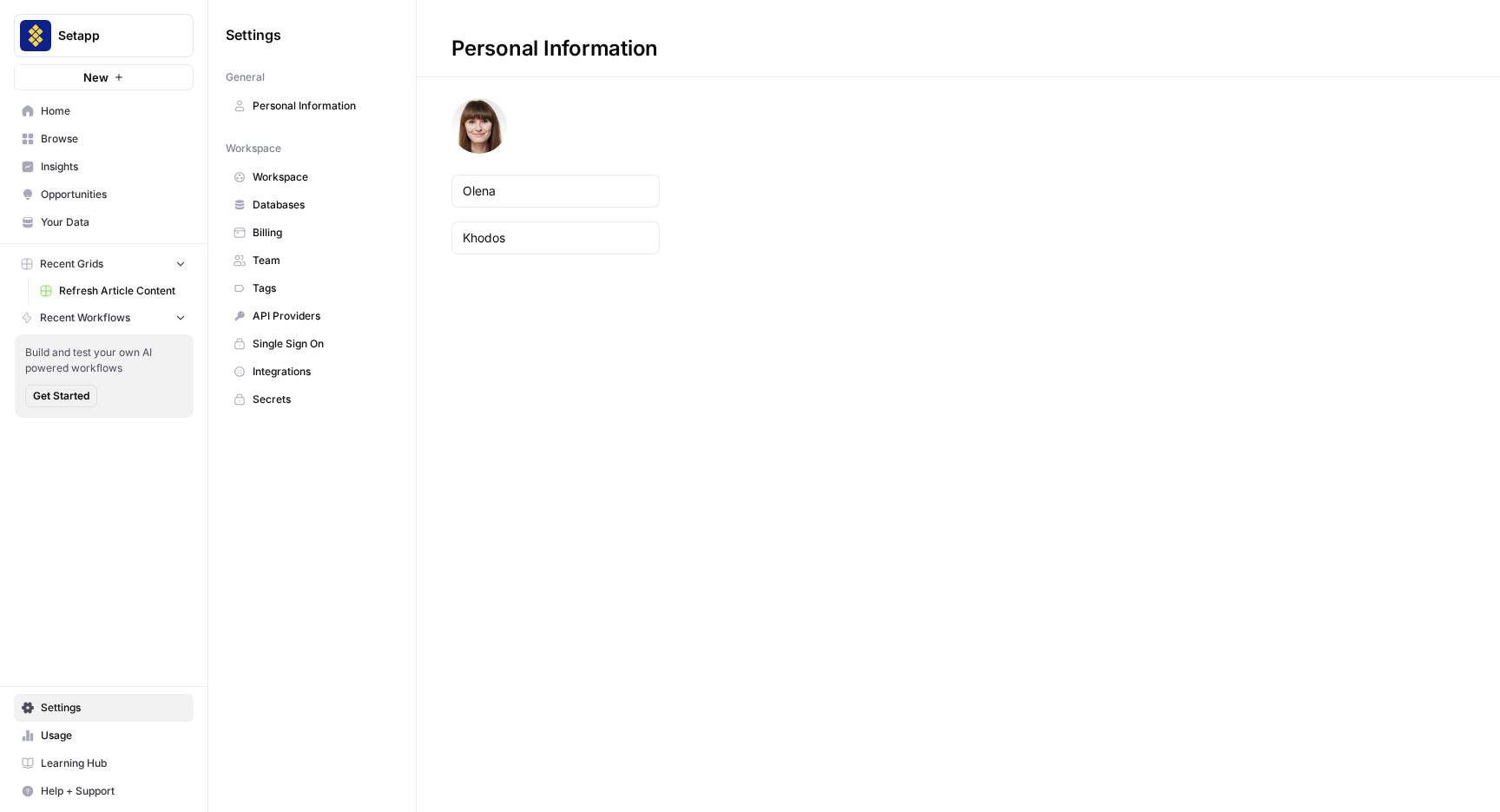
click at [279, 239] on span "Billing" at bounding box center [321, 233] width 138 height 16
